Goal: Task Accomplishment & Management: Use online tool/utility

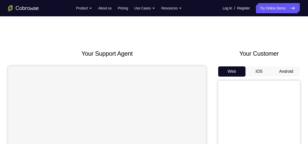
scroll to position [40, 0]
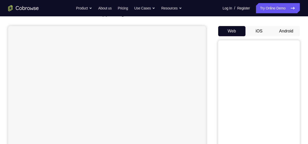
click at [260, 35] on button "iOS" at bounding box center [259, 31] width 27 height 10
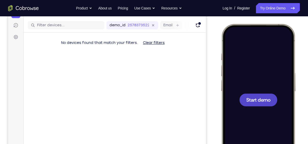
scroll to position [0, 0]
click at [250, 99] on span "Start demo" at bounding box center [258, 99] width 24 height 5
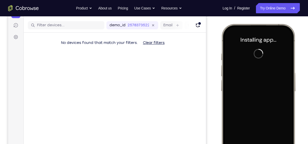
scroll to position [60, 0]
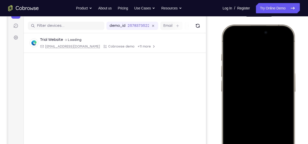
click at [287, 68] on div at bounding box center [258, 100] width 67 height 146
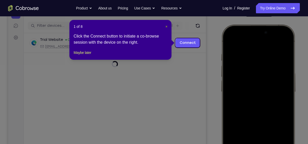
click at [167, 26] on span "×" at bounding box center [166, 27] width 2 height 4
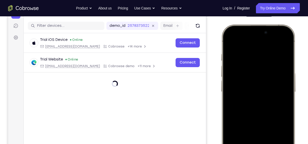
click at [284, 48] on div at bounding box center [258, 100] width 67 height 146
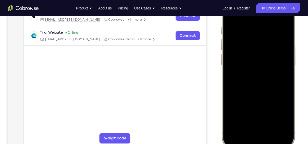
scroll to position [87, 0]
click at [247, 133] on div at bounding box center [258, 73] width 67 height 146
click at [257, 129] on div at bounding box center [258, 73] width 67 height 146
click at [254, 81] on div at bounding box center [258, 73] width 67 height 146
click at [265, 52] on div at bounding box center [258, 73] width 67 height 146
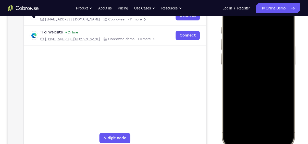
click at [263, 64] on div at bounding box center [258, 73] width 67 height 146
click at [264, 76] on div at bounding box center [258, 73] width 67 height 146
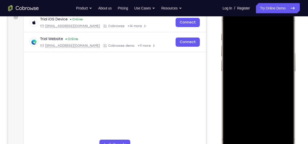
click at [268, 106] on div at bounding box center [258, 80] width 67 height 146
click at [273, 126] on div at bounding box center [258, 80] width 67 height 146
click at [262, 105] on div at bounding box center [258, 80] width 67 height 146
click at [231, 22] on div at bounding box center [258, 80] width 67 height 146
click at [265, 69] on div at bounding box center [258, 80] width 67 height 146
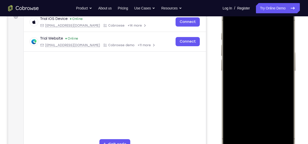
scroll to position [78, 0]
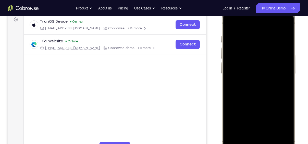
click at [229, 23] on div at bounding box center [258, 82] width 67 height 146
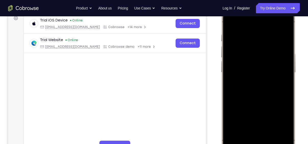
scroll to position [71, 0]
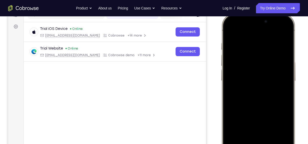
click at [232, 31] on div at bounding box center [258, 89] width 67 height 146
click at [272, 135] on div at bounding box center [258, 89] width 67 height 146
click at [267, 81] on div at bounding box center [258, 89] width 67 height 146
click at [250, 132] on div at bounding box center [258, 89] width 67 height 146
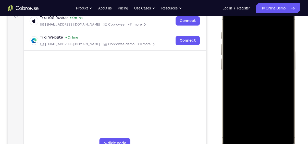
scroll to position [83, 0]
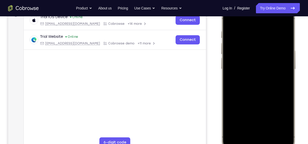
click at [284, 120] on div at bounding box center [258, 78] width 67 height 146
click at [258, 122] on div at bounding box center [258, 78] width 67 height 146
click at [231, 20] on div at bounding box center [258, 78] width 67 height 146
click at [231, 17] on div at bounding box center [258, 78] width 67 height 146
